Goal: Information Seeking & Learning: Learn about a topic

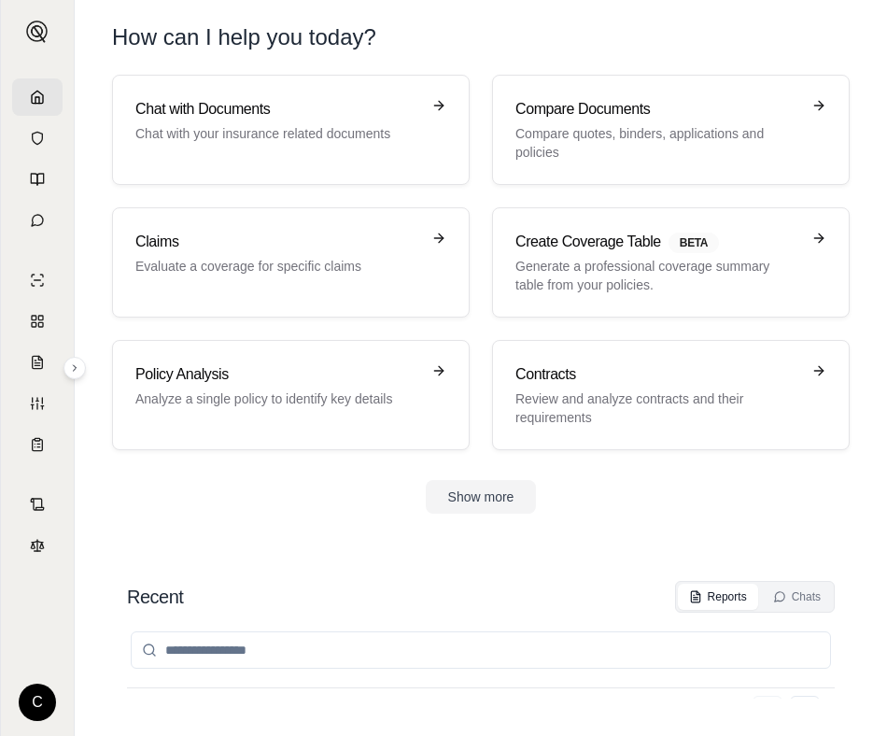
click at [520, 29] on h1 "How can I help you today?" at bounding box center [481, 37] width 738 height 30
click at [353, 305] on div "Show more" at bounding box center [481, 497] width 738 height 34
click at [348, 93] on link "Chat with Documents Chat with your insurance related documents" at bounding box center [291, 130] width 358 height 110
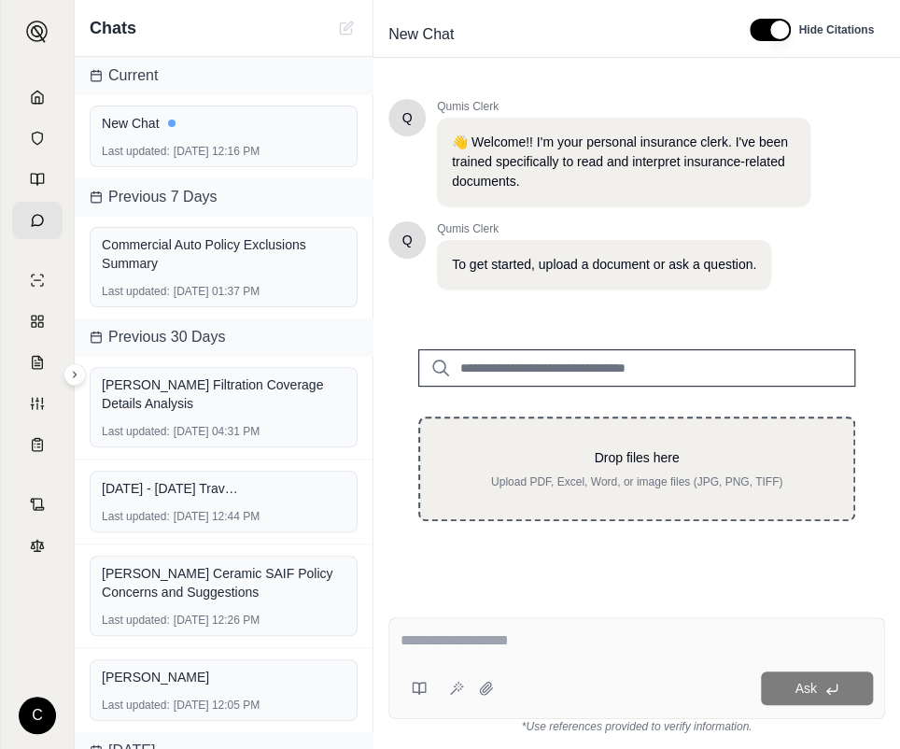
click at [520, 305] on div "Drop files here Upload PDF, Excel, Word, or image files (JPG, PNG, TIFF)" at bounding box center [636, 468] width 437 height 105
type input "**********"
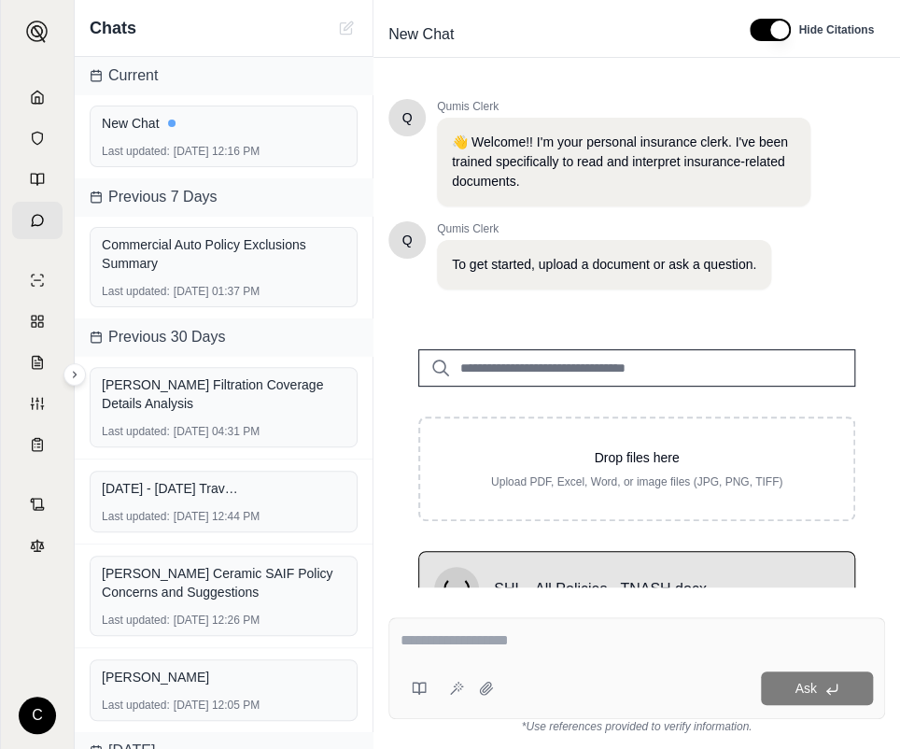
click at [520, 305] on textarea at bounding box center [637, 640] width 472 height 22
type textarea "**********"
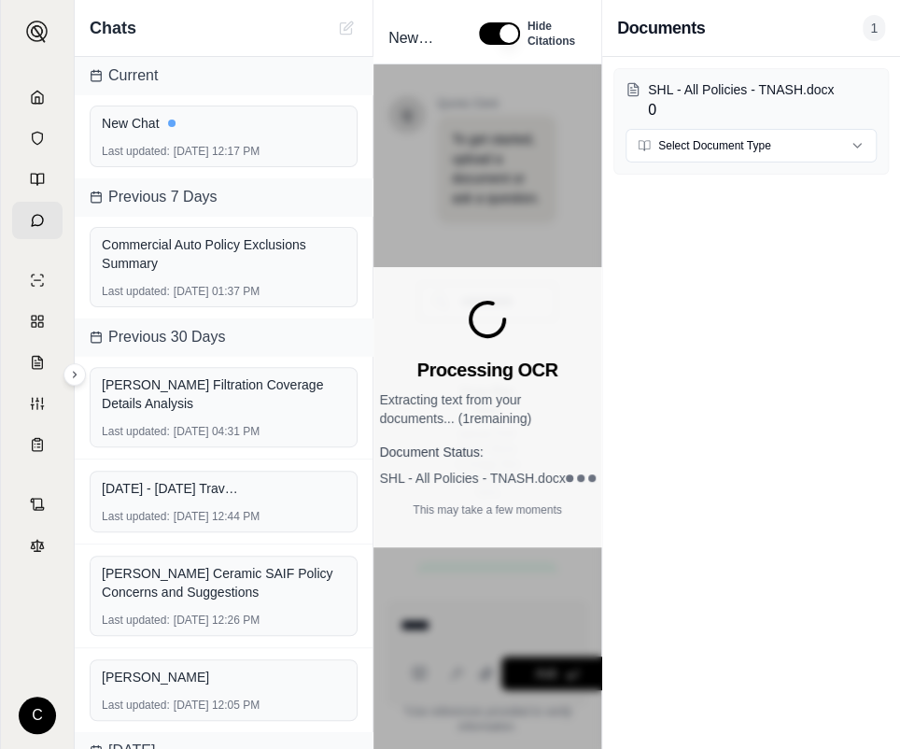
scroll to position [369, 0]
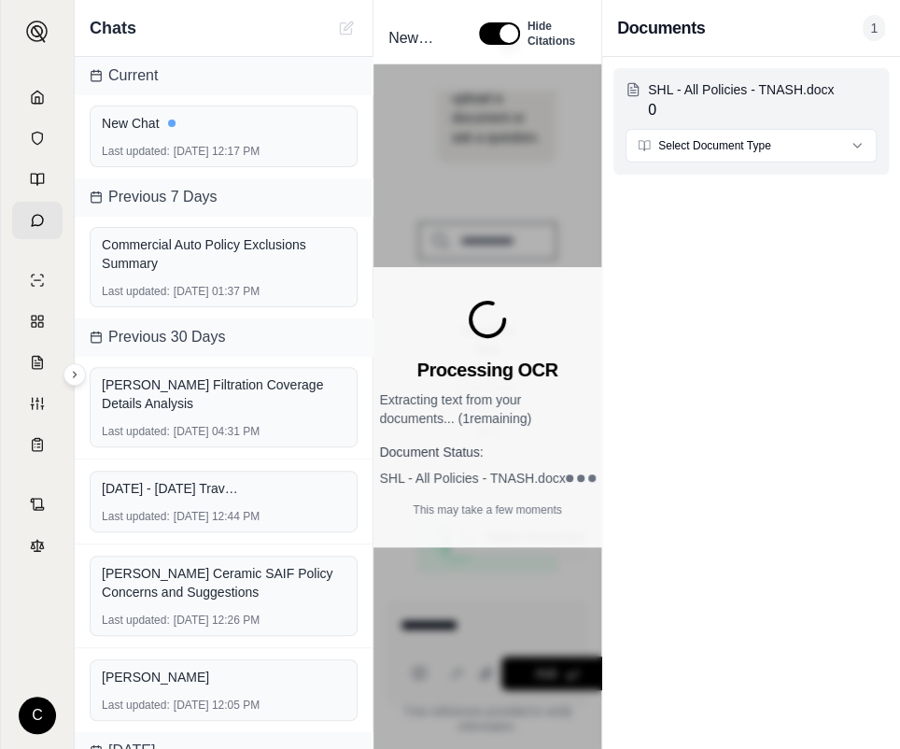
type textarea "*********"
click at [520, 144] on html "C Chats Current New Chat Last updated: [DATE] 12:17 PM Previous 7 Days Commerci…" at bounding box center [450, 374] width 900 height 749
click at [520, 144] on html "C Chats Current New Chat Last updated: Sep 12, 2025, 12:17 PM Previous 7 Days C…" at bounding box center [450, 374] width 900 height 749
click at [492, 96] on div "Processing OCR Extracting text from your documents... ( 1 remaining) Document S…" at bounding box center [487, 406] width 228 height 684
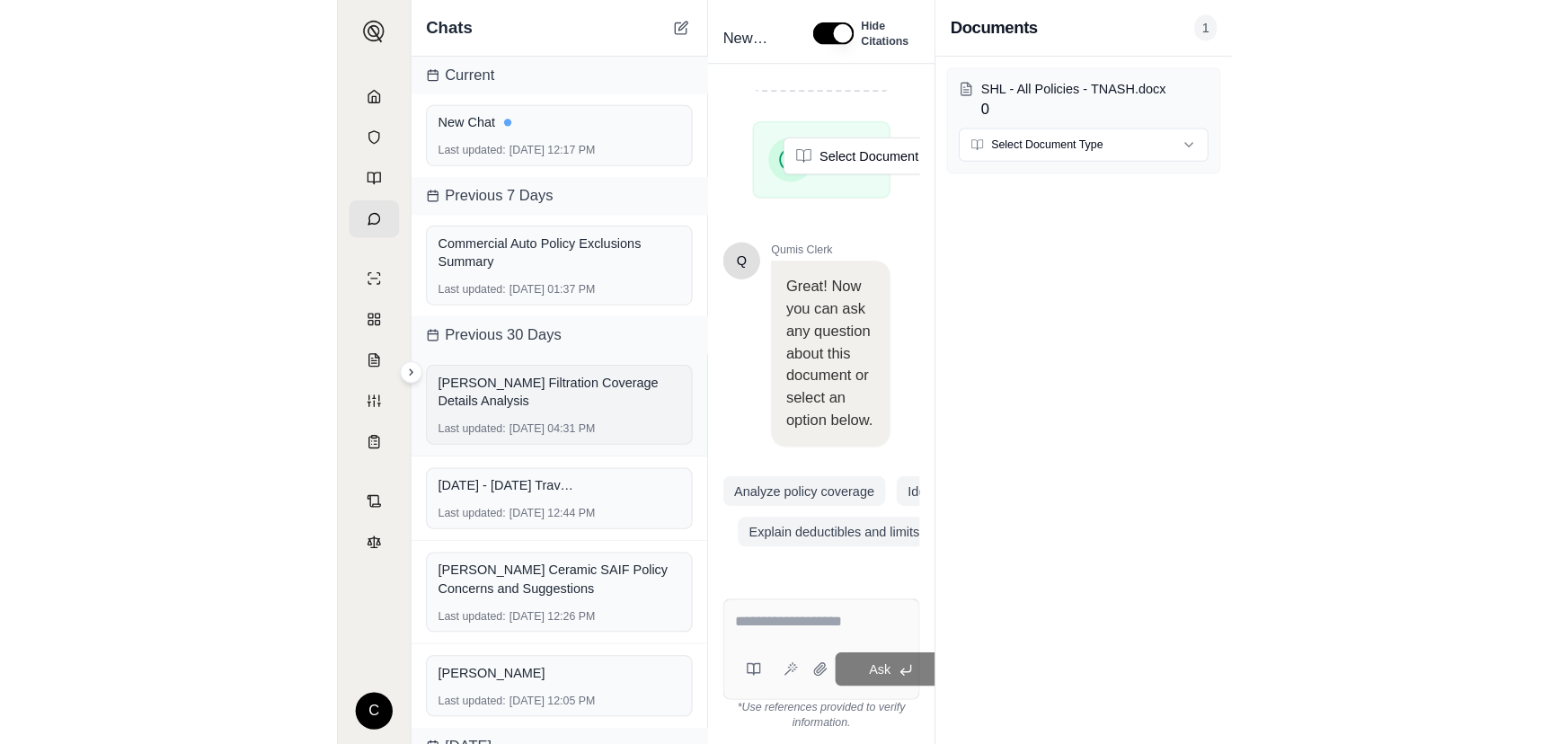
scroll to position [858, 0]
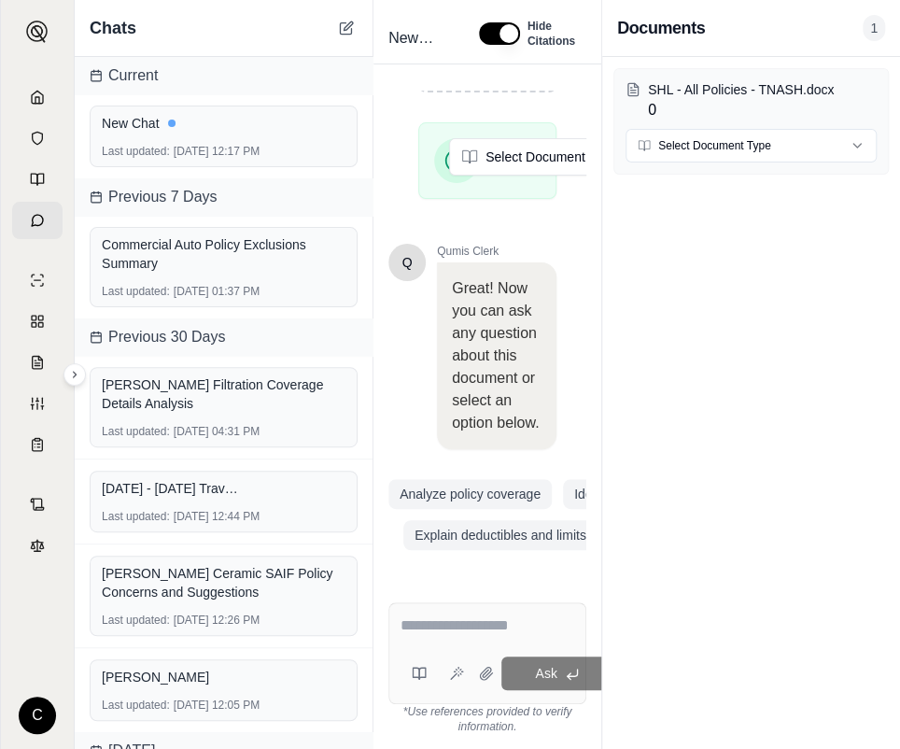
click at [520, 139] on div "SHL - All Policies - TNASH.docx Select Document Type Remove" at bounding box center [487, 167] width 198 height 91
click at [520, 30] on div "Documents 1" at bounding box center [751, 28] width 268 height 26
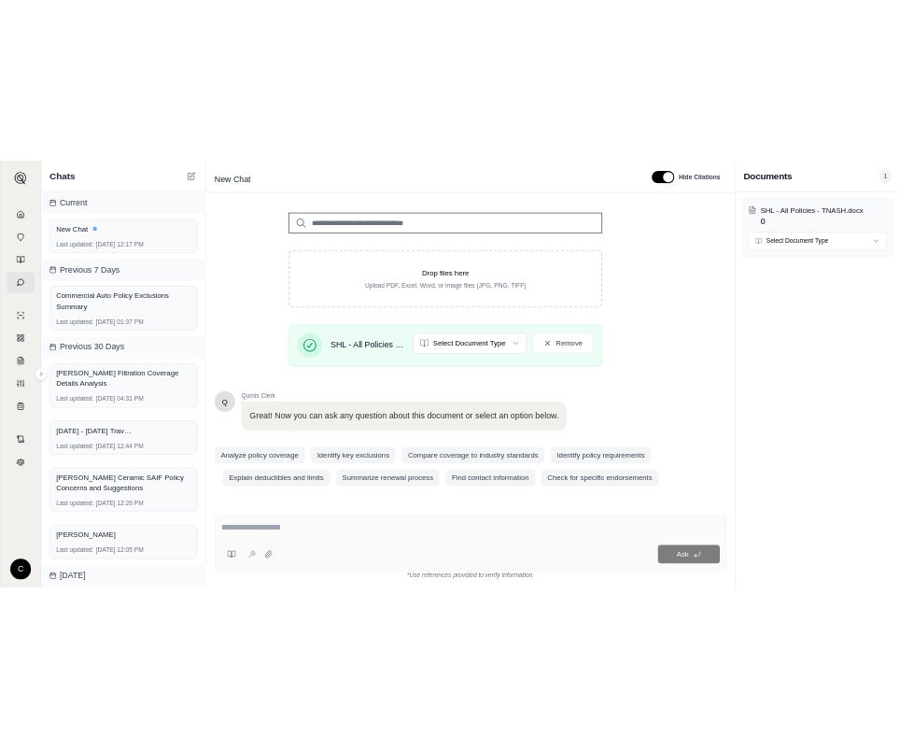
scroll to position [233, 0]
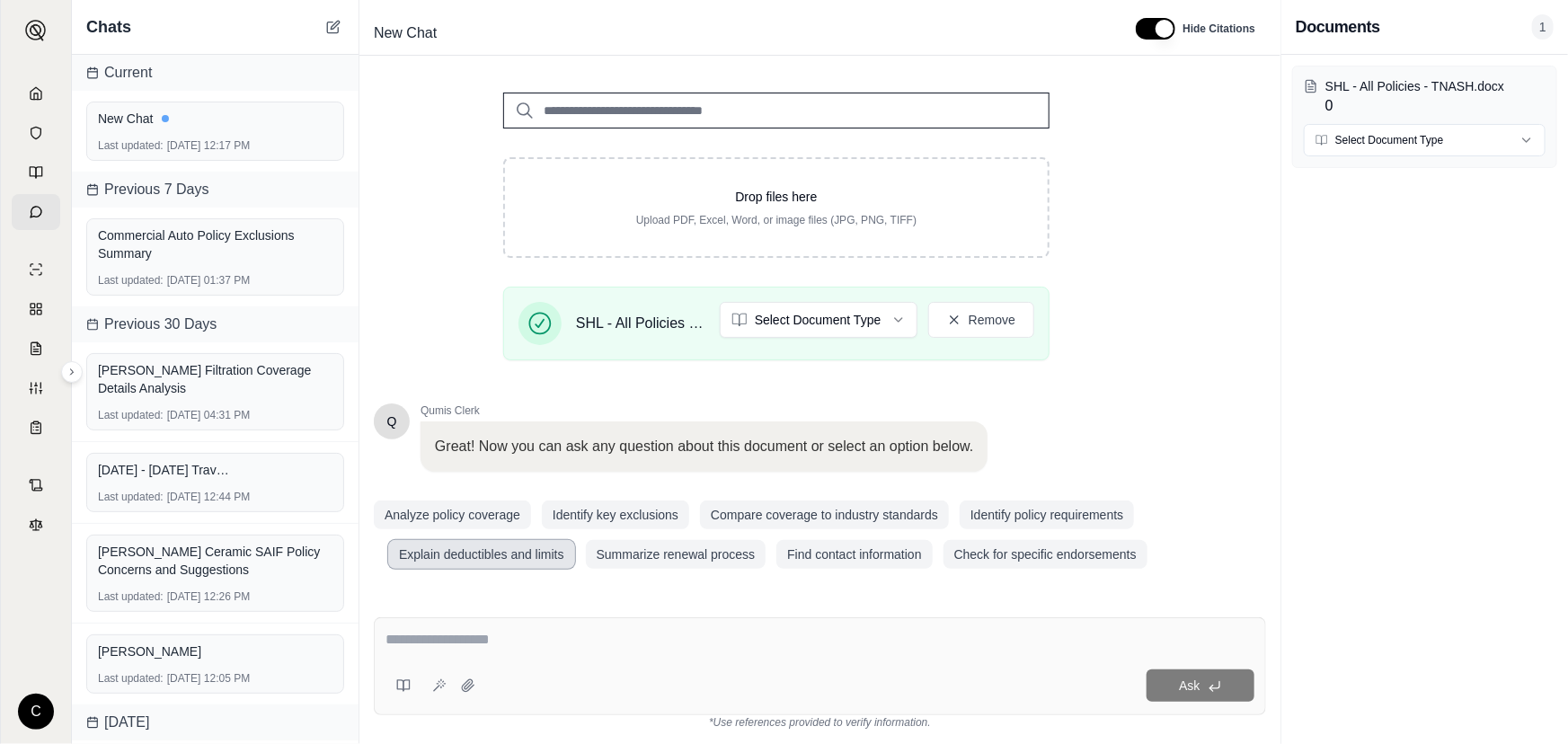
click at [457, 294] on button "Explain deductibles and limits" at bounding box center [481, 554] width 187 height 29
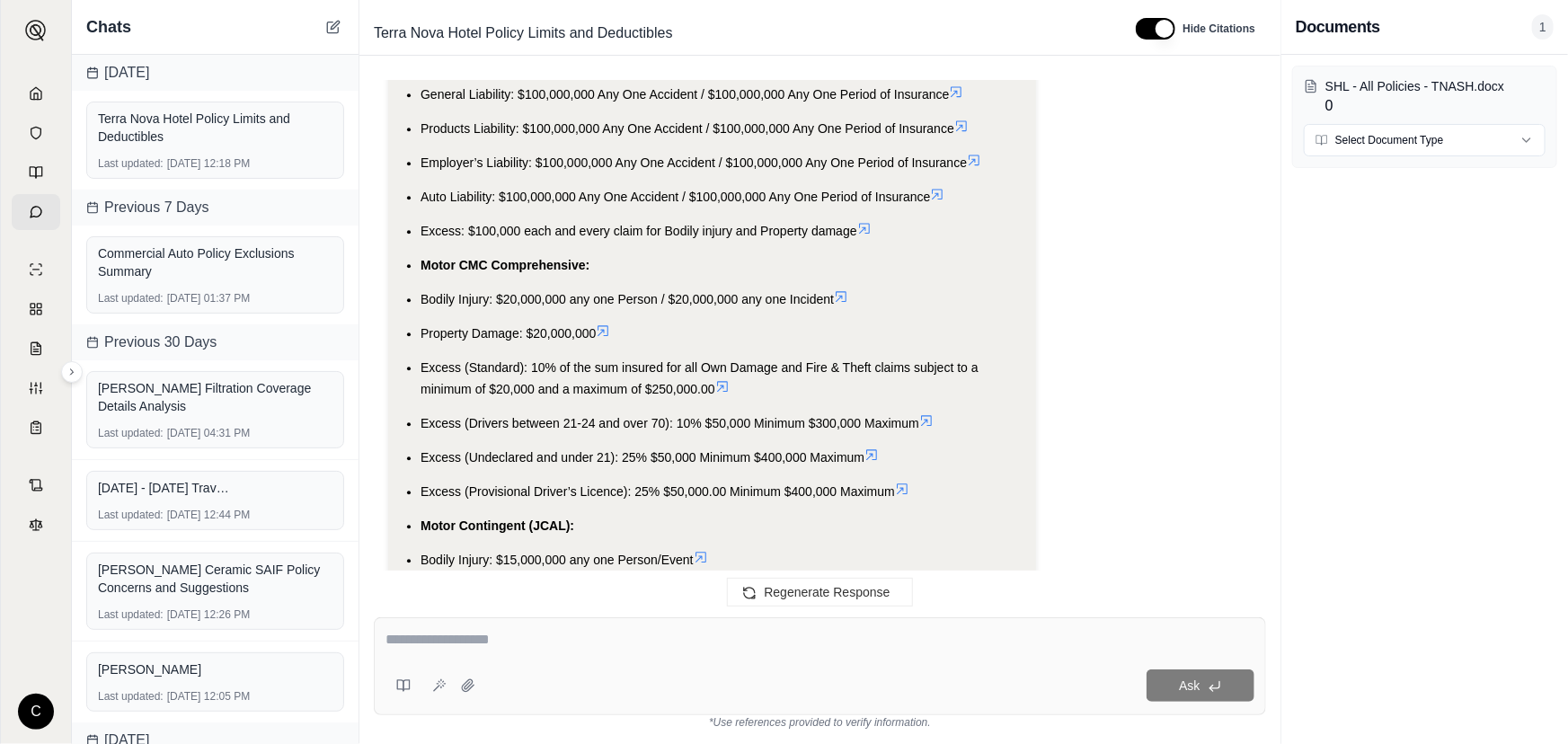
scroll to position [2385, 0]
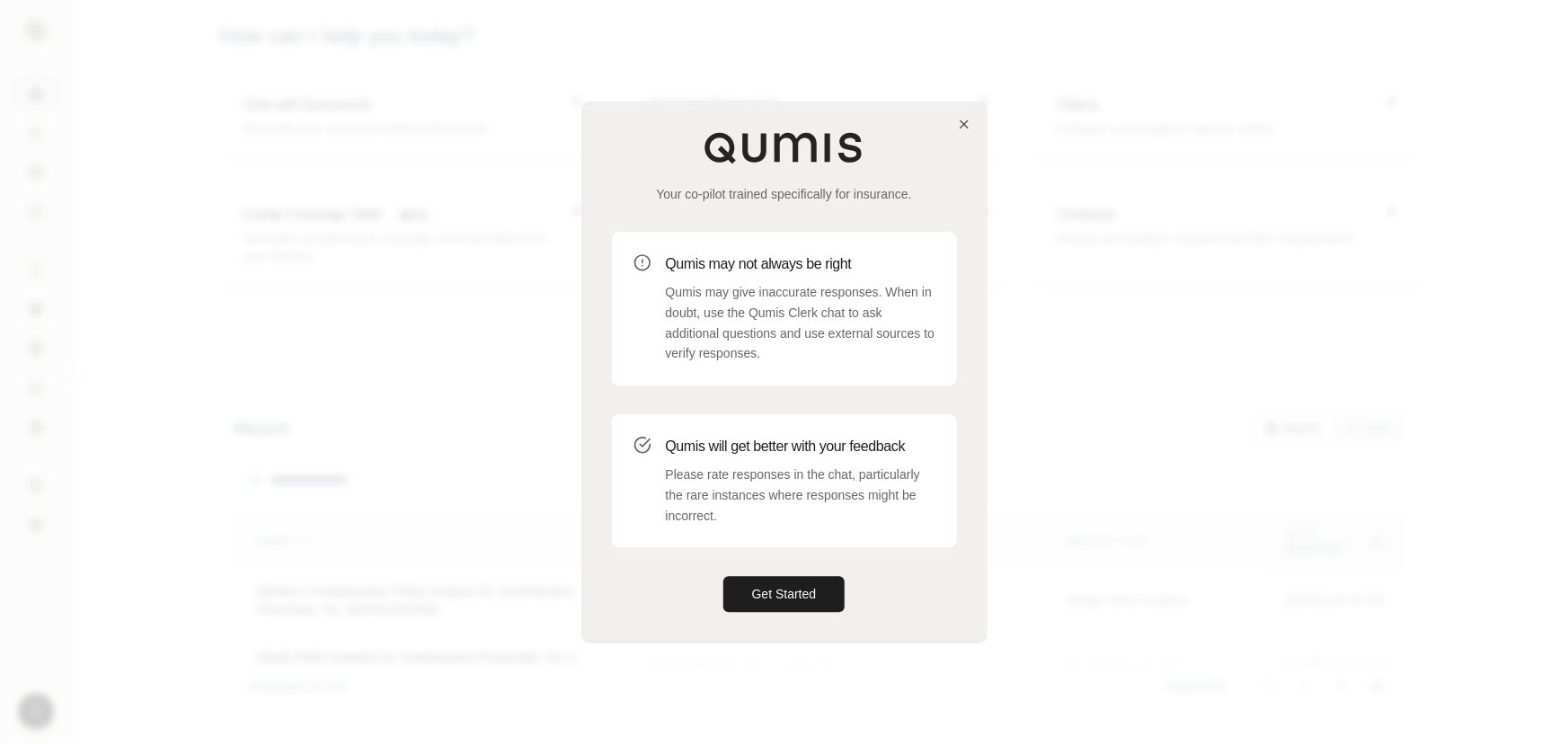
drag, startPoint x: 816, startPoint y: 593, endPoint x: 807, endPoint y: 575, distance: 20.1
click at [816, 593] on button "Get Started" at bounding box center [784, 594] width 122 height 36
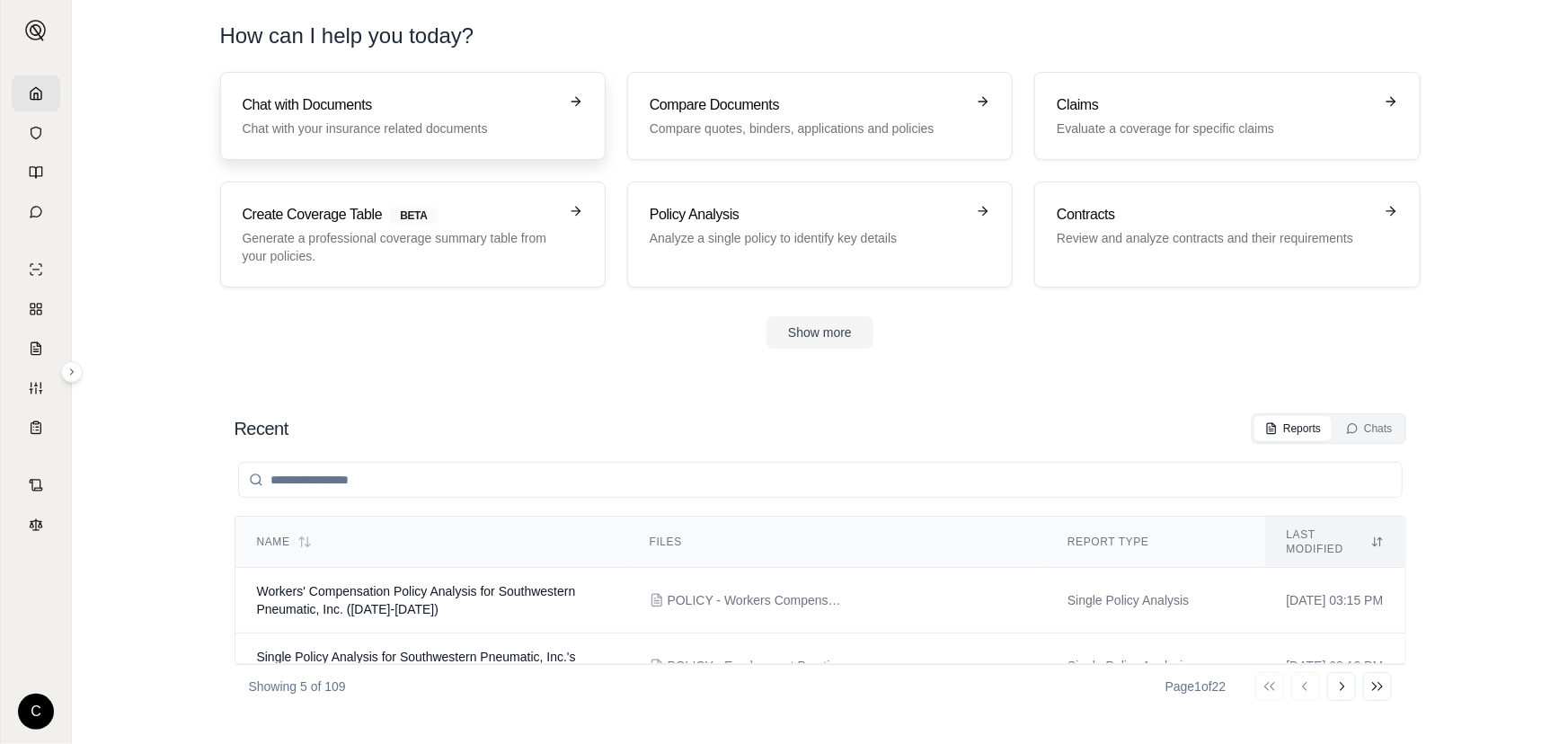
click at [531, 114] on h3 "Chat with Documents" at bounding box center [400, 105] width 316 height 21
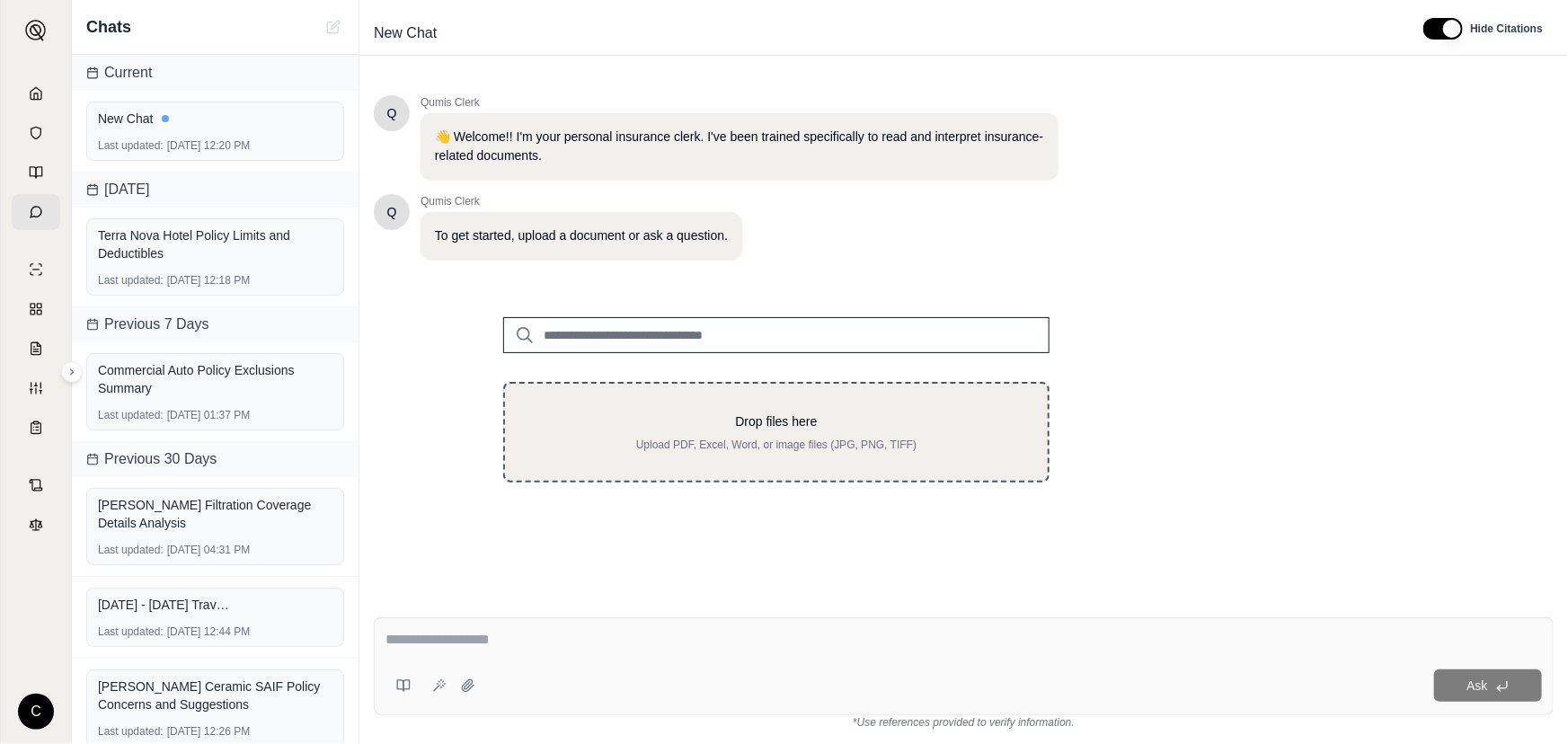
click at [817, 414] on p "Drop files here" at bounding box center [777, 422] width 485 height 18
type input "**********"
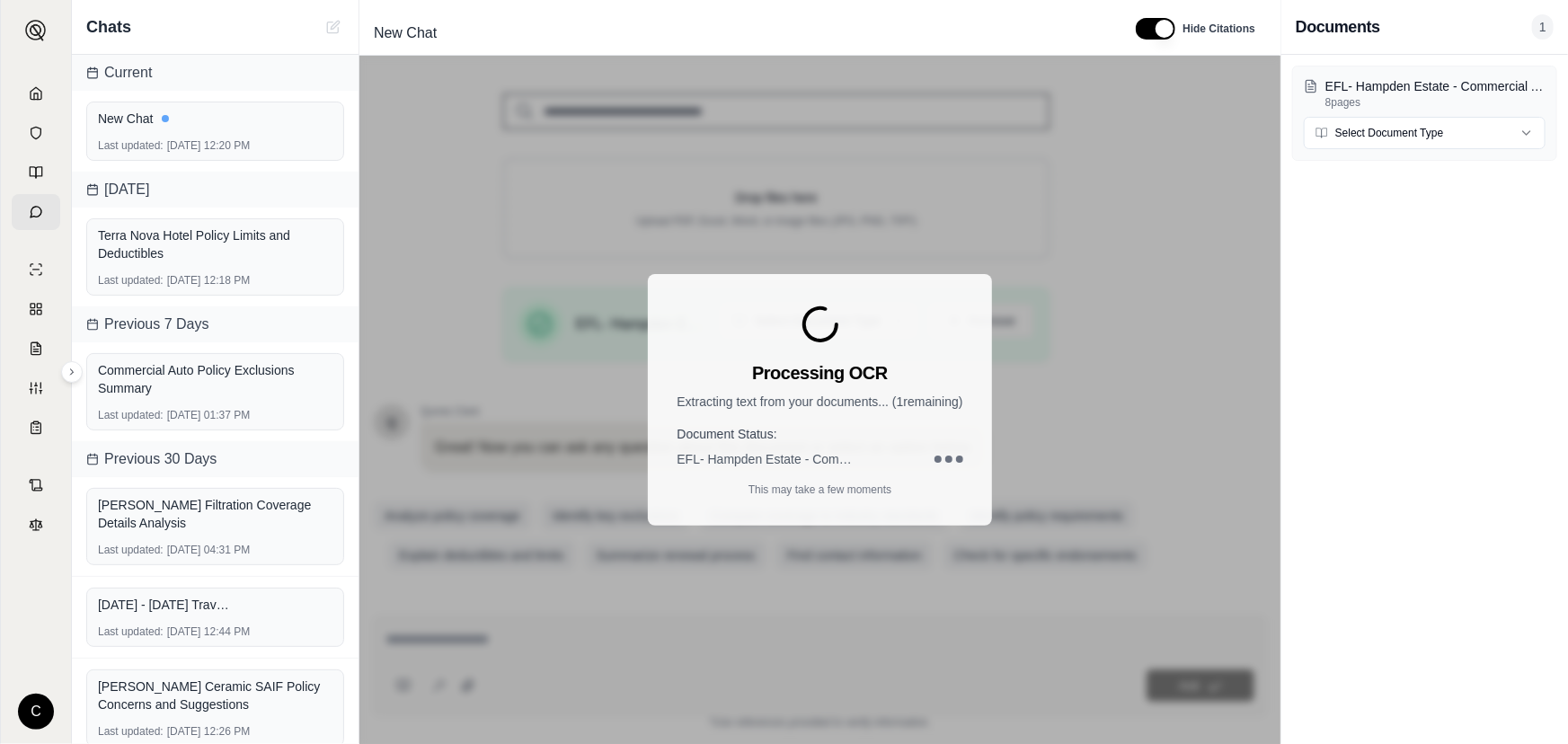
scroll to position [224, 0]
click at [1482, 135] on html "C Chats Current New Chat Last updated: [DATE] 12:20 PM [DATE] Terra Nova Hotel …" at bounding box center [784, 372] width 1568 height 744
click at [1144, 250] on div "Processing OCR Extracting text from your documents... ( 1 remaining) Document S…" at bounding box center [819, 399] width 921 height 688
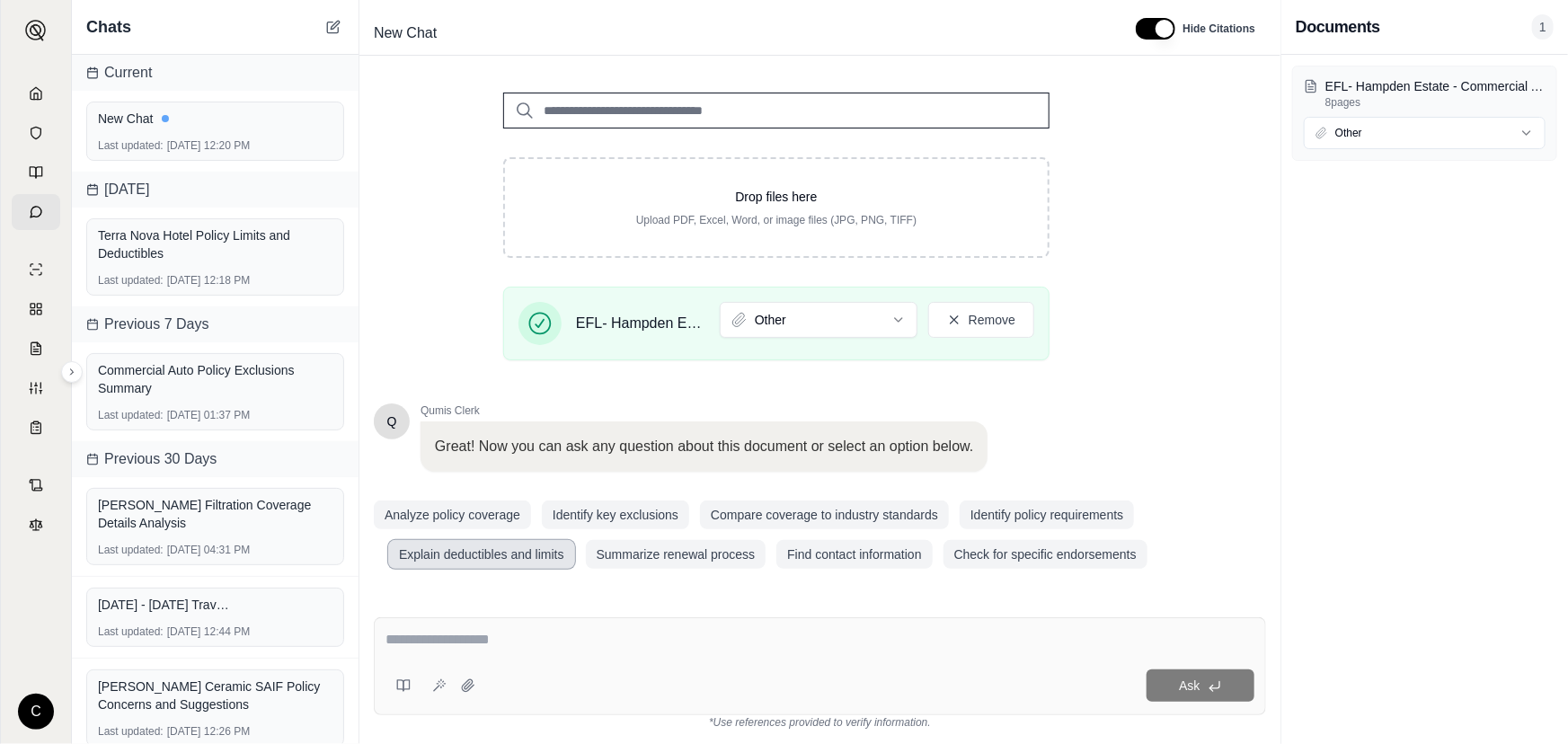
click at [455, 556] on button "Explain deductibles and limits" at bounding box center [481, 554] width 187 height 29
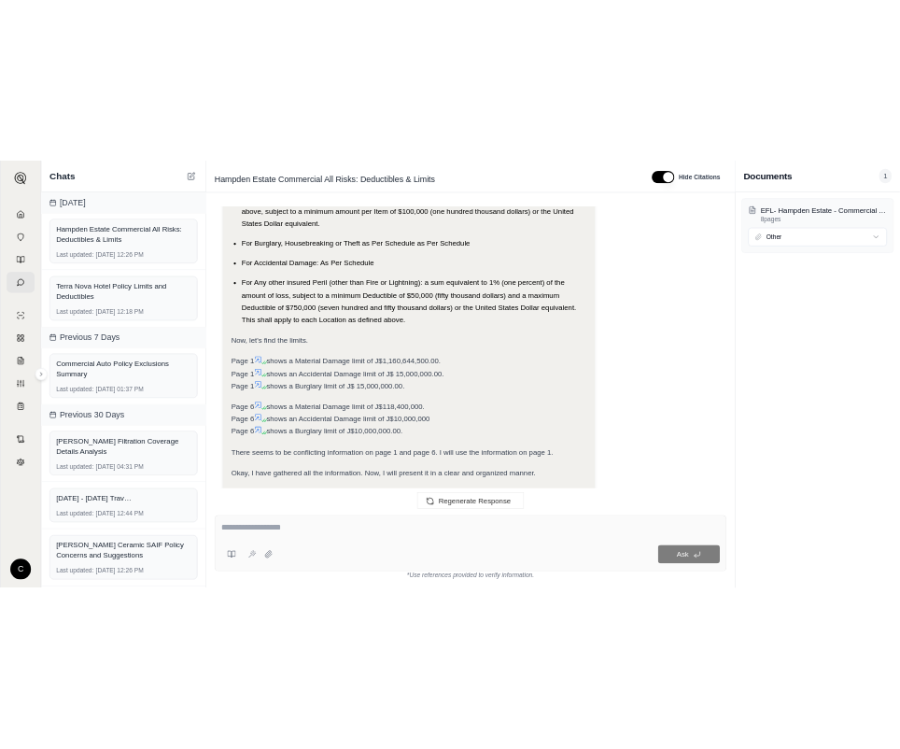
scroll to position [1868, 0]
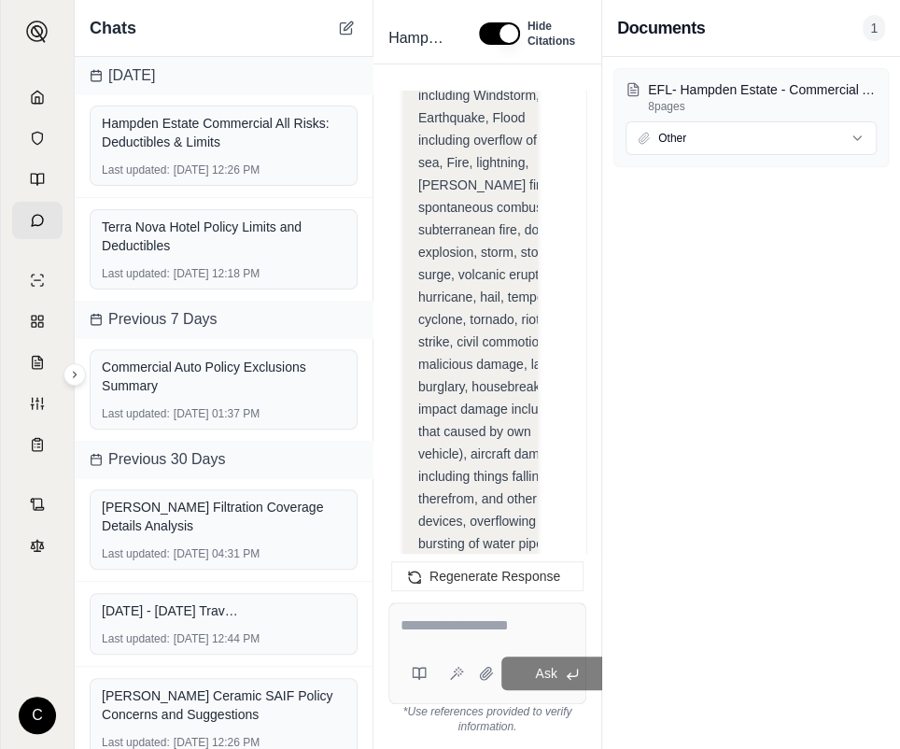
click at [704, 341] on div "EFL- Hampden Estate - Commercial All Risks (Building).pdf 8 pages Other" at bounding box center [751, 403] width 298 height 692
